Goal: Task Accomplishment & Management: Manage account settings

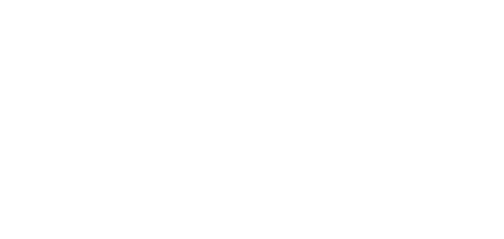
click at [344, 0] on html at bounding box center [252, 0] width 504 height 0
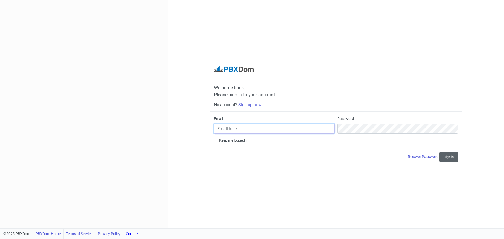
type input "[EMAIL_ADDRESS][DOMAIN_NAME]"
click at [449, 155] on button "Sign in" at bounding box center [448, 157] width 19 height 10
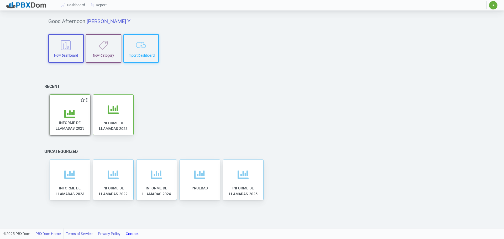
click at [72, 119] on icon at bounding box center [69, 113] width 11 height 11
